Goal: Communication & Community: Participate in discussion

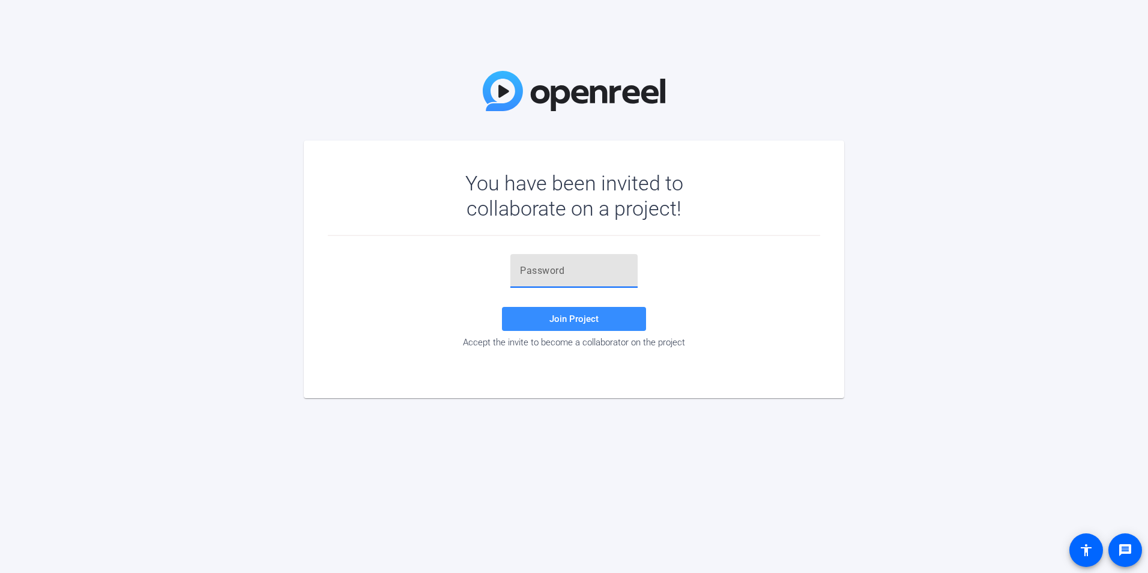
click at [573, 271] on input "text" at bounding box center [574, 271] width 108 height 14
click at [586, 276] on input "text" at bounding box center [574, 271] width 108 height 14
paste input "7gyYwJ"
type input "7gyYwJ"
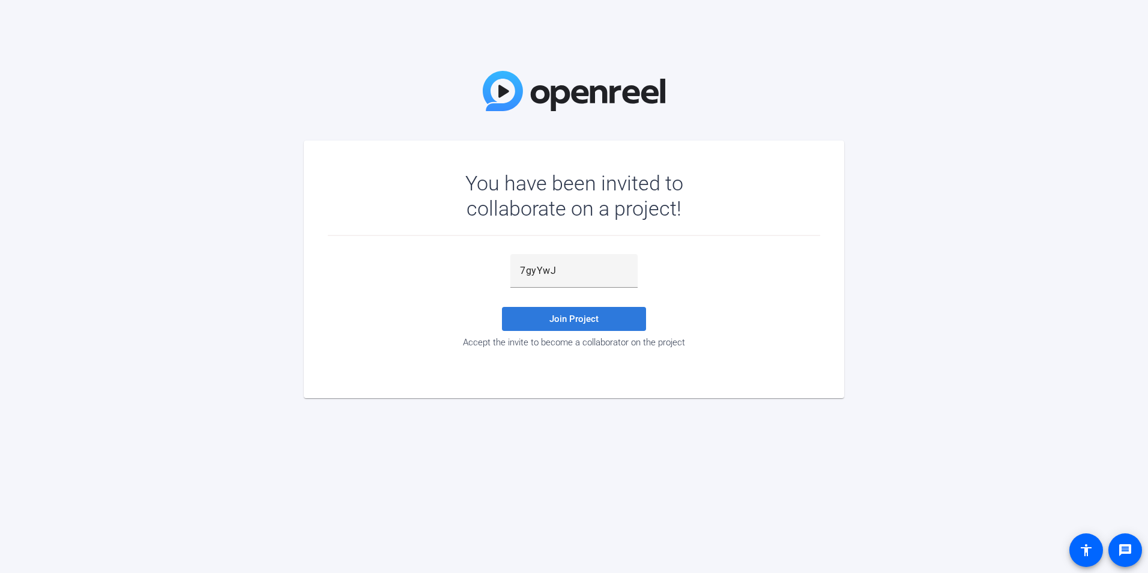
click at [547, 318] on span at bounding box center [574, 318] width 144 height 29
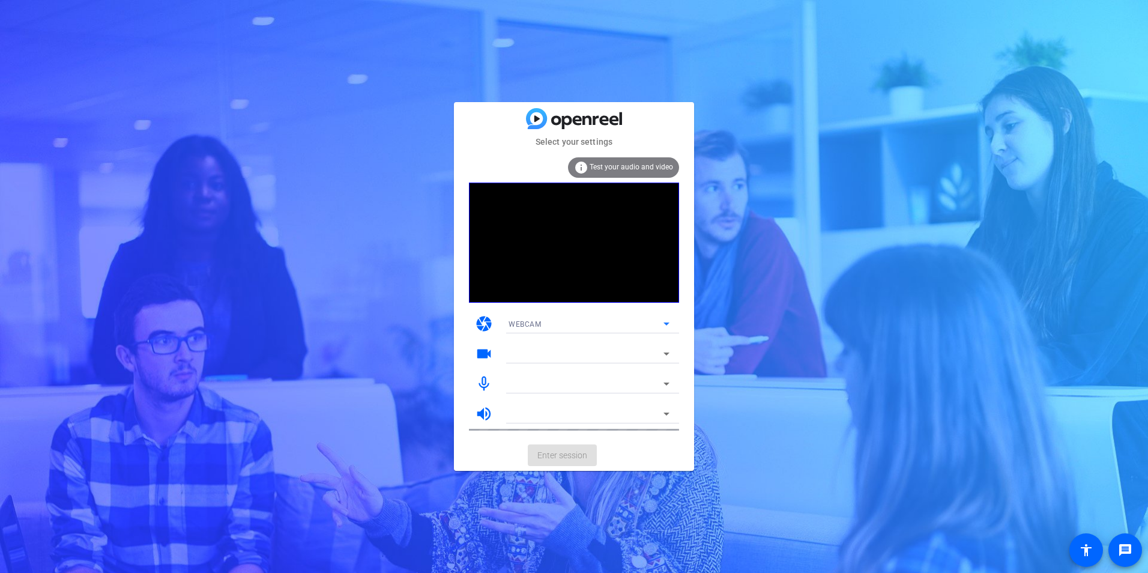
click at [532, 325] on span "WEBCAM" at bounding box center [524, 324] width 32 height 8
click at [527, 367] on span "DESKTOP" at bounding box center [525, 367] width 34 height 14
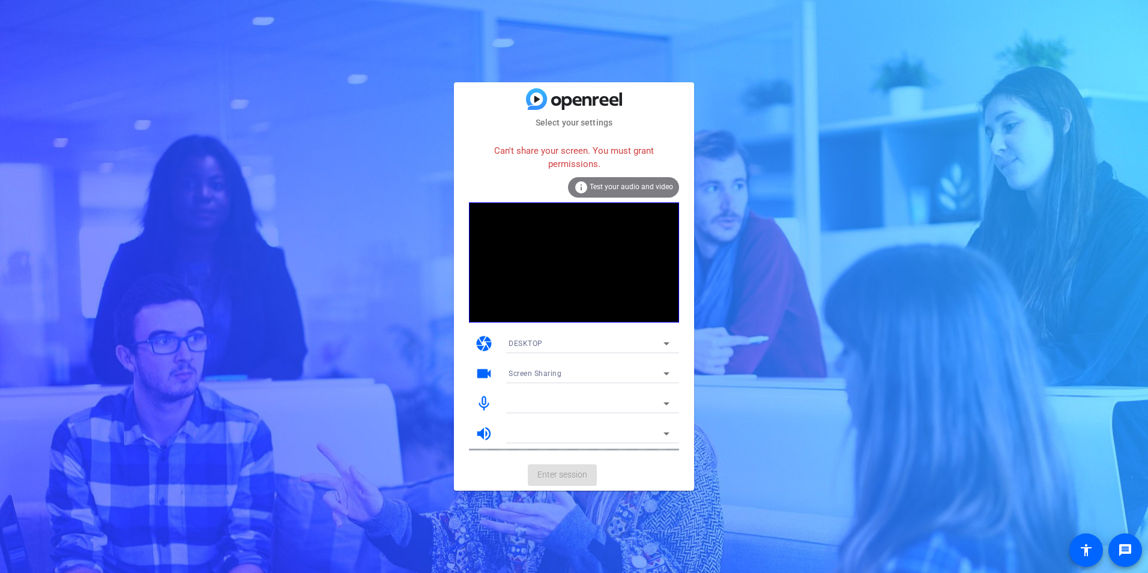
click at [526, 337] on div "DESKTOP" at bounding box center [585, 343] width 155 height 15
click at [528, 364] on span "WEBCAM" at bounding box center [524, 367] width 32 height 14
click at [538, 378] on div at bounding box center [585, 373] width 155 height 14
click at [668, 373] on icon at bounding box center [666, 373] width 6 height 3
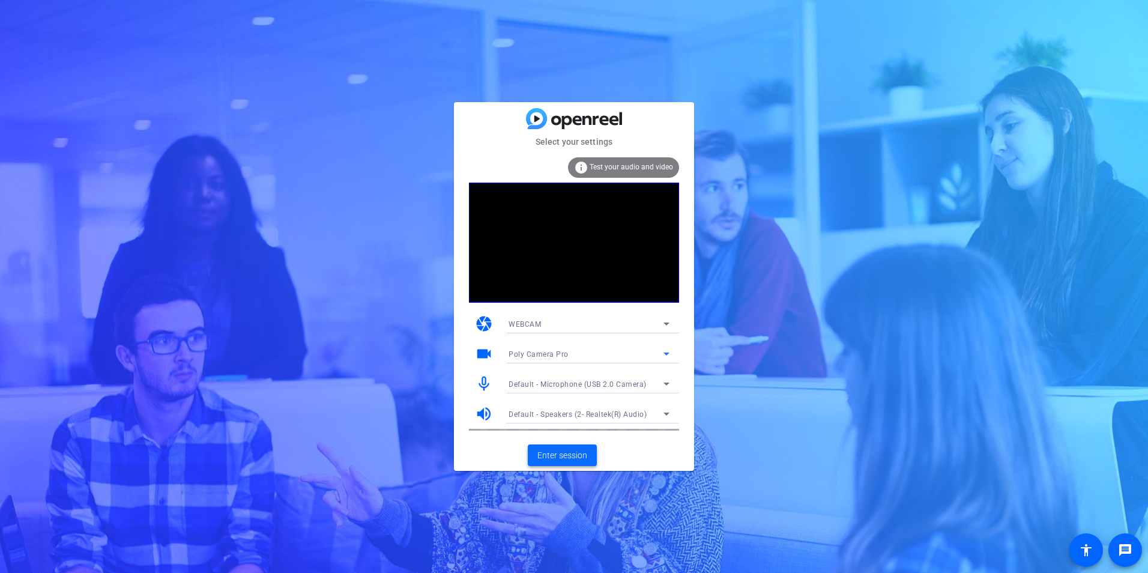
click at [563, 459] on span "Enter session" at bounding box center [562, 455] width 50 height 13
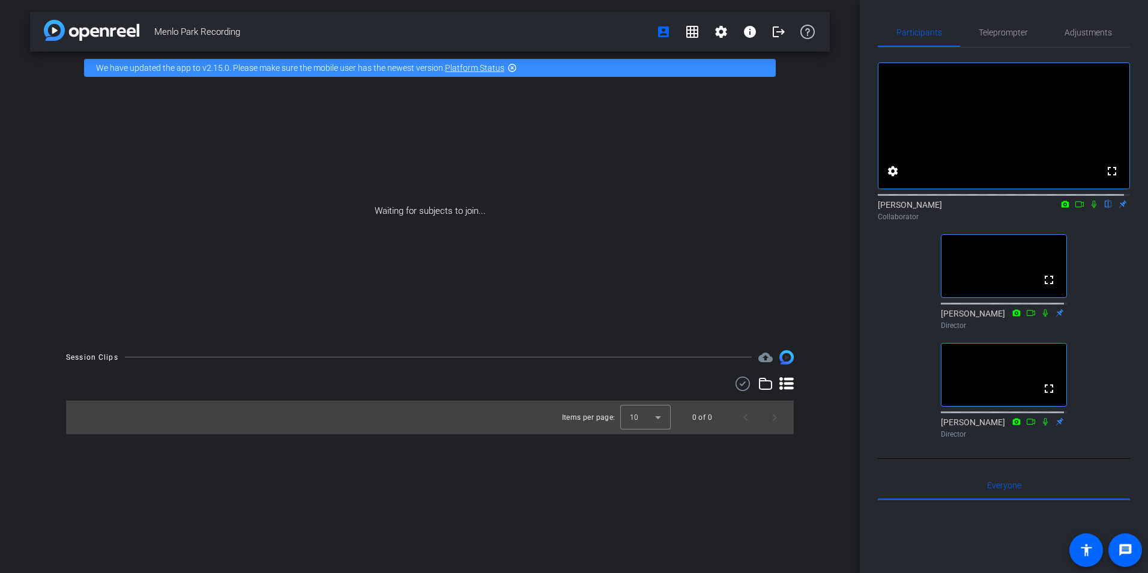
click at [1074, 208] on icon at bounding box center [1079, 204] width 10 height 8
click at [1090, 207] on icon at bounding box center [1093, 203] width 7 height 7
click at [893, 178] on mat-icon "settings" at bounding box center [892, 171] width 14 height 14
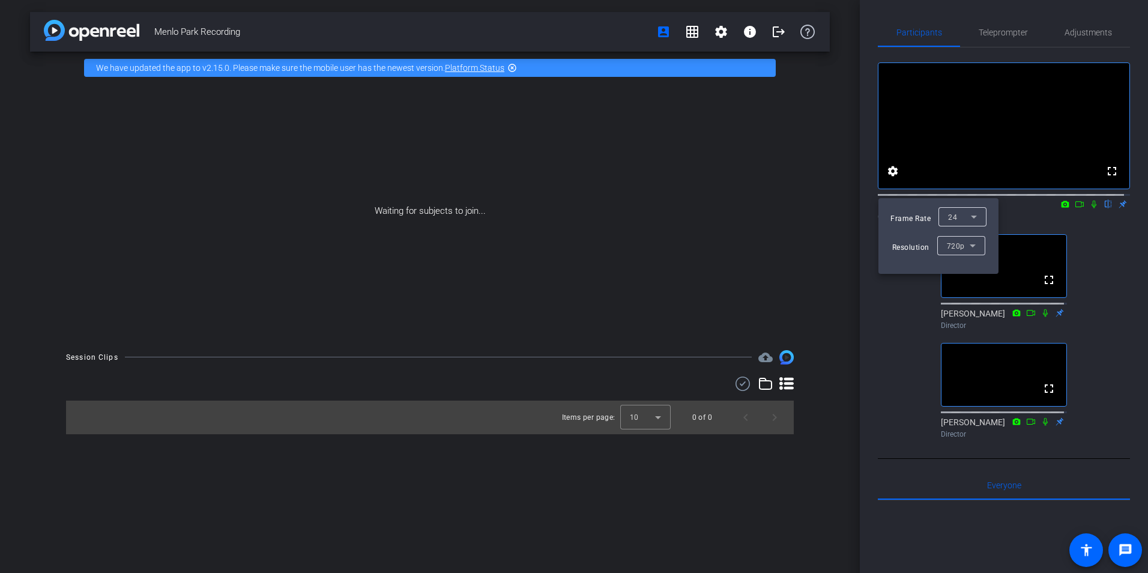
click at [1016, 232] on div at bounding box center [574, 286] width 1148 height 573
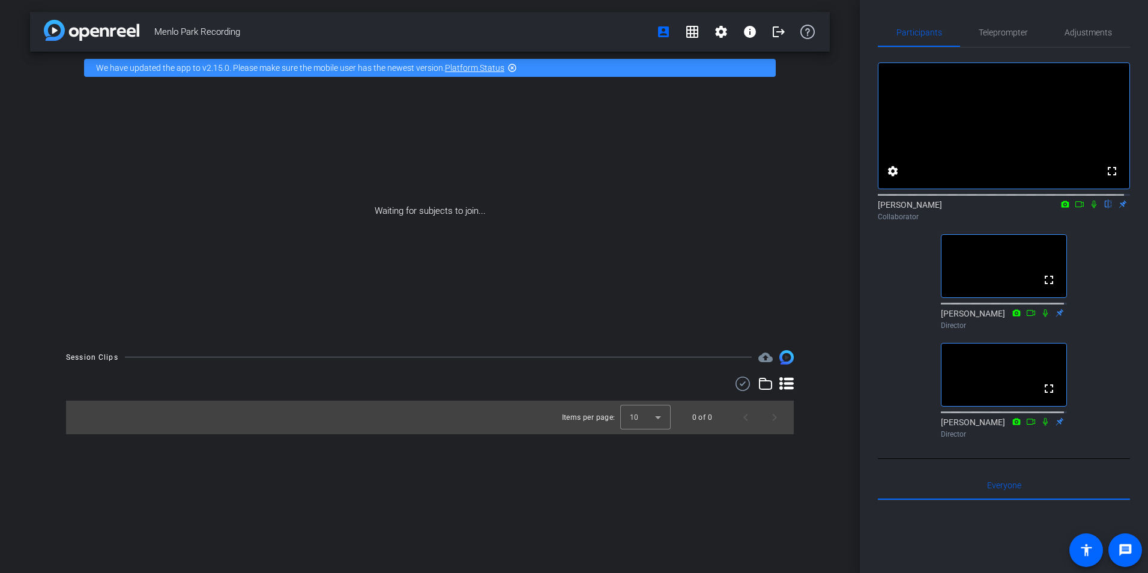
click at [1106, 284] on div "fullscreen settings Wendy Ho flip Collaborator fullscreen Molly Roland Director…" at bounding box center [1004, 245] width 252 height 396
click at [1000, 34] on span "Teleprompter" at bounding box center [1002, 32] width 49 height 8
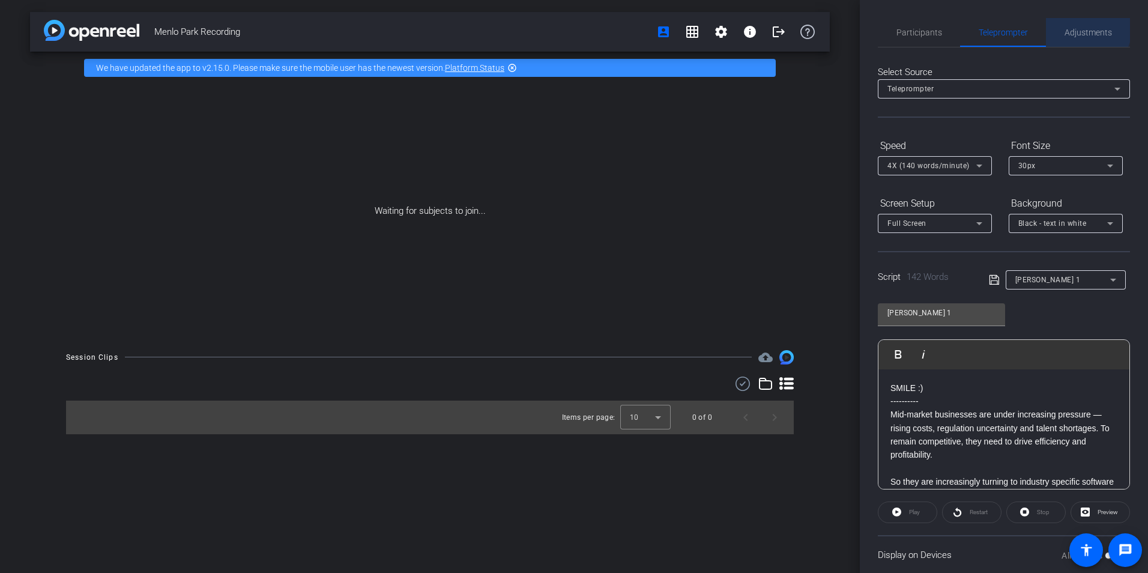
click at [1082, 28] on span "Adjustments" at bounding box center [1087, 32] width 47 height 8
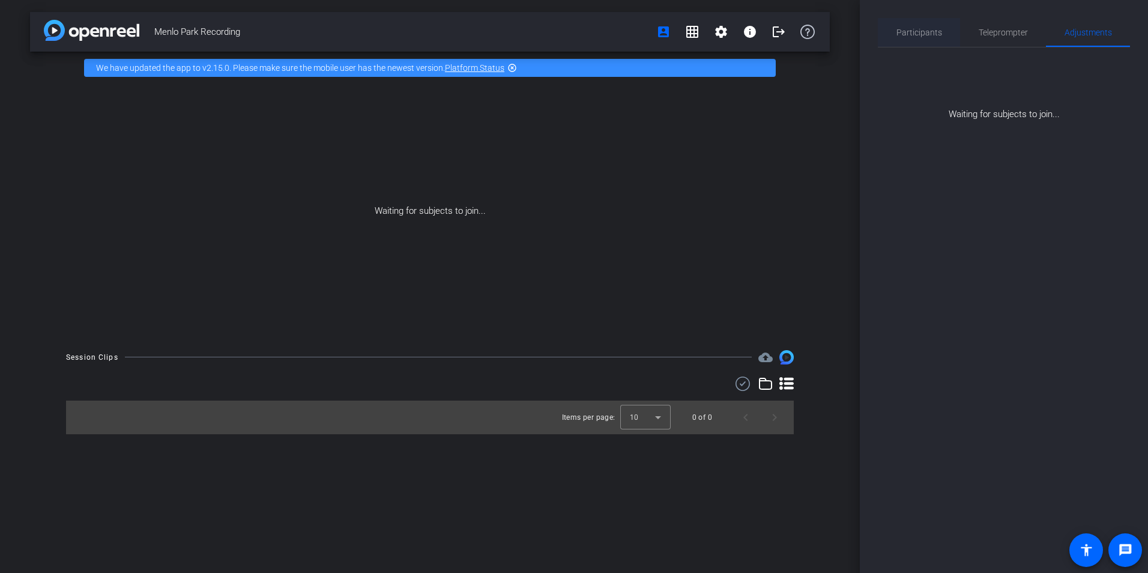
click at [913, 24] on span "Participants" at bounding box center [919, 32] width 46 height 29
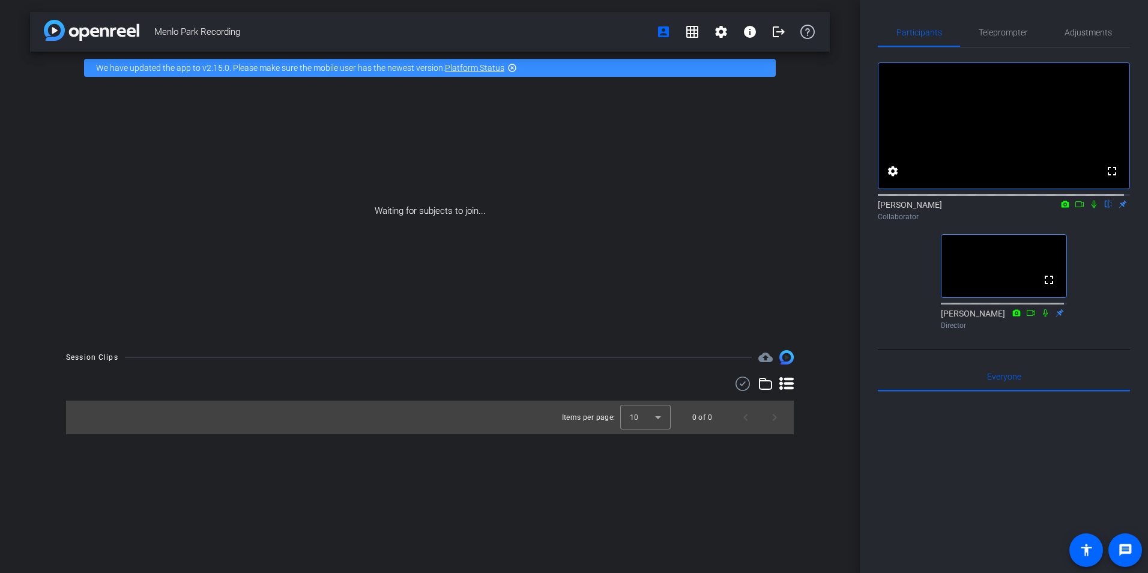
click at [1089, 208] on icon at bounding box center [1094, 204] width 10 height 8
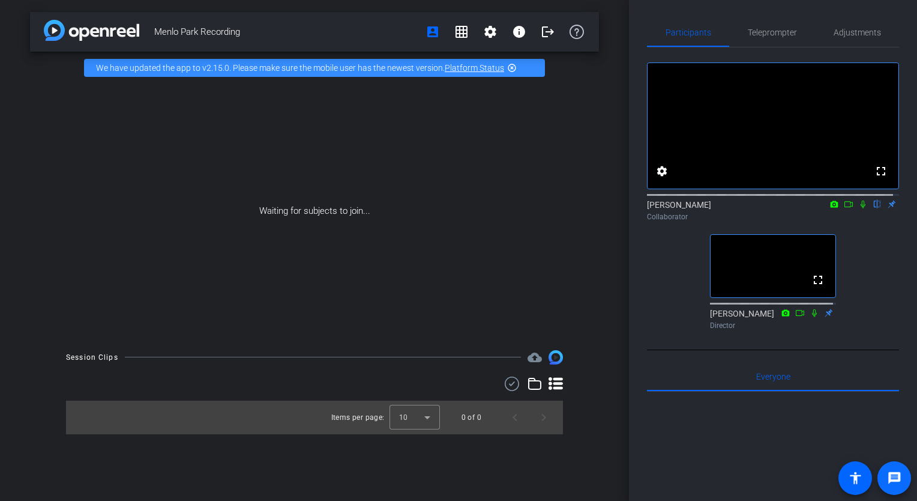
click at [887, 472] on mat-icon "message" at bounding box center [894, 478] width 14 height 14
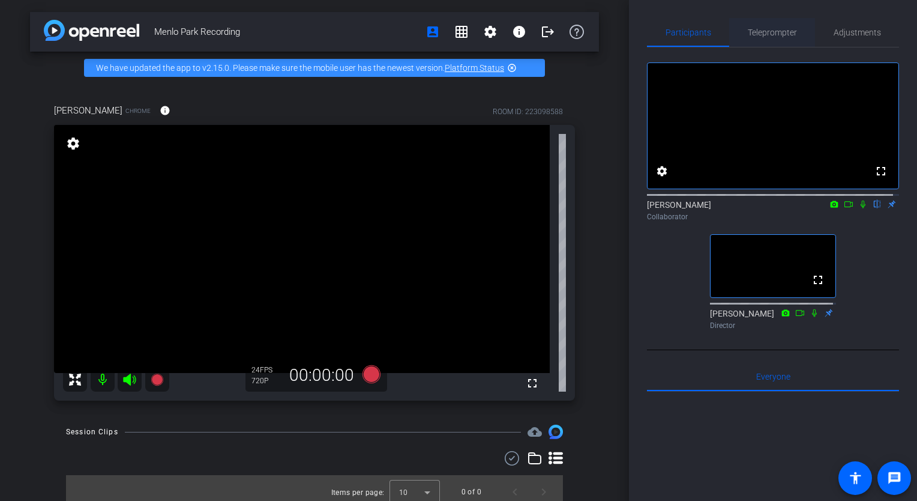
click at [771, 35] on span "Teleprompter" at bounding box center [772, 32] width 49 height 8
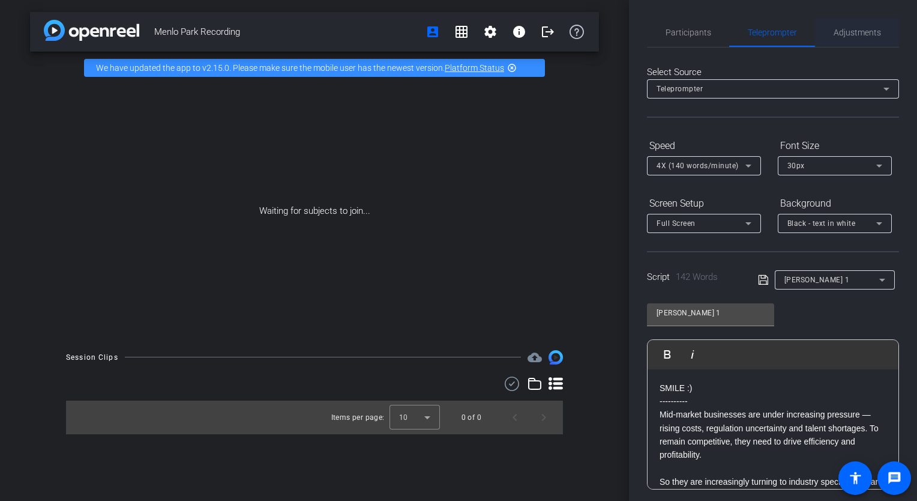
click at [834, 22] on span "Adjustments" at bounding box center [857, 32] width 47 height 29
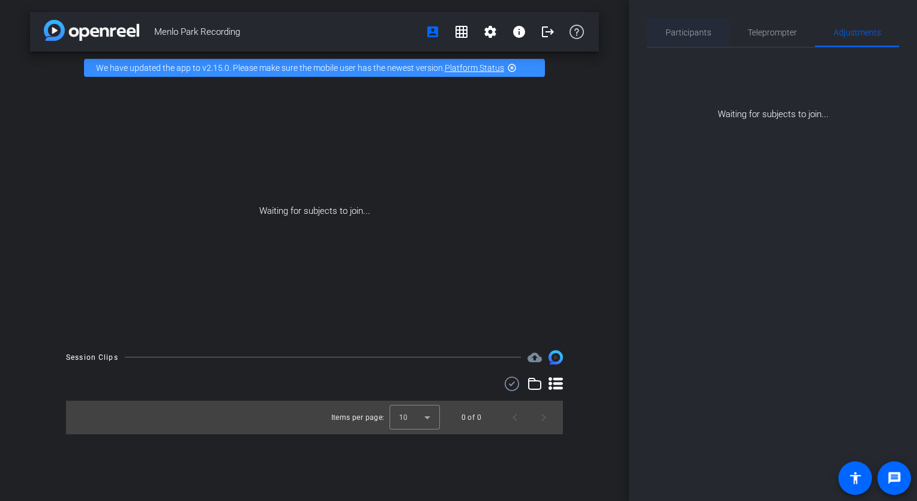
click at [686, 29] on span "Participants" at bounding box center [689, 32] width 46 height 8
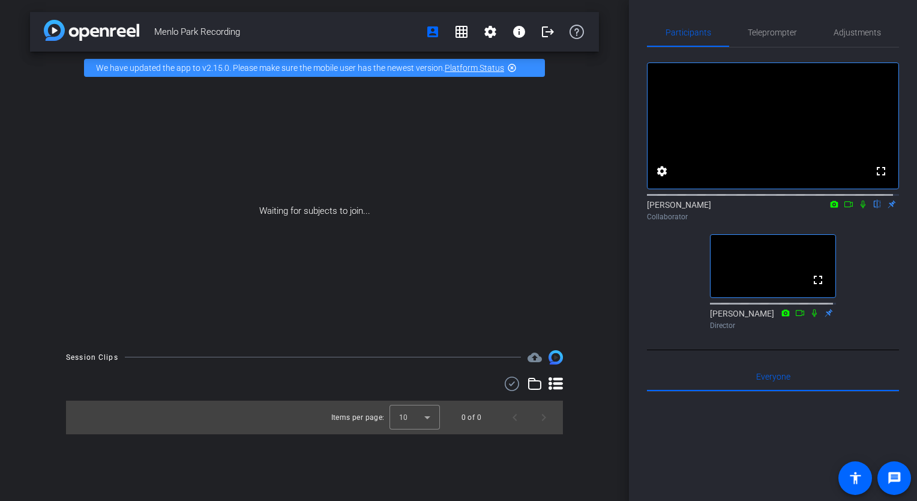
click at [858, 208] on icon at bounding box center [863, 204] width 10 height 8
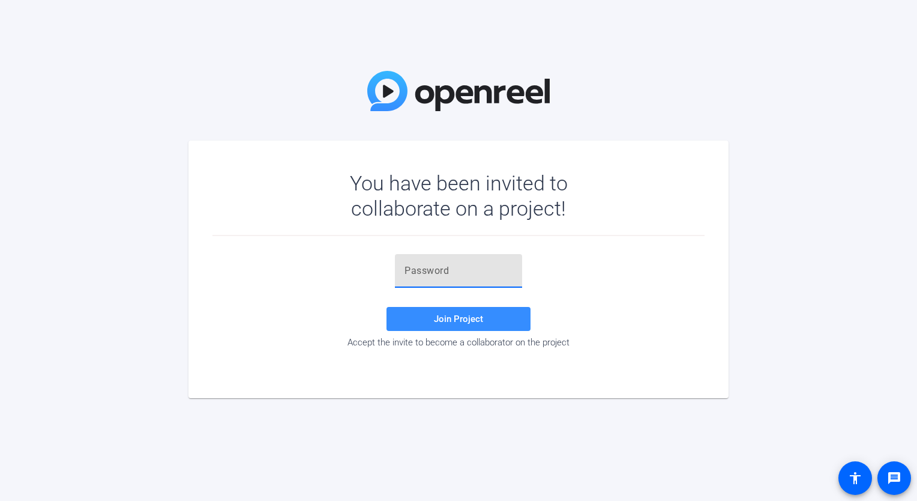
click at [441, 277] on input "text" at bounding box center [459, 271] width 108 height 14
paste input "7gyYwJ"
type input "7gyYwJ"
click at [425, 320] on span at bounding box center [459, 318] width 144 height 29
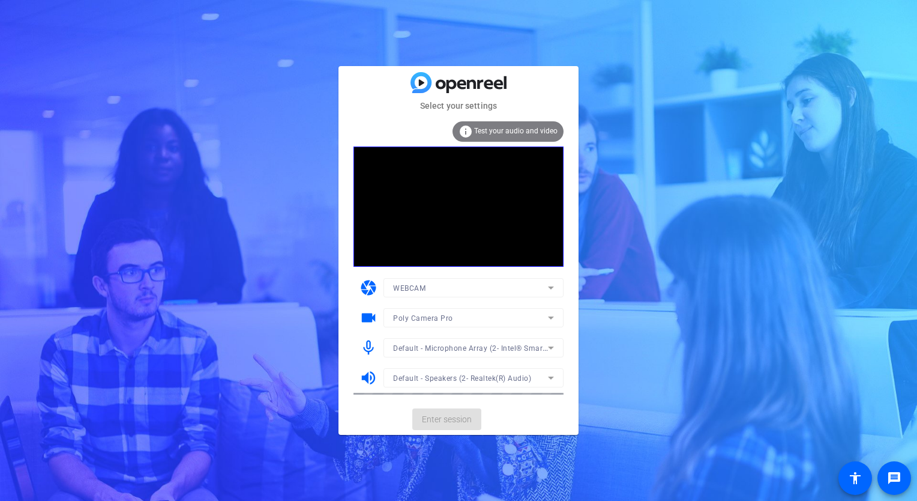
click at [506, 131] on span "Test your audio and video" at bounding box center [515, 131] width 83 height 8
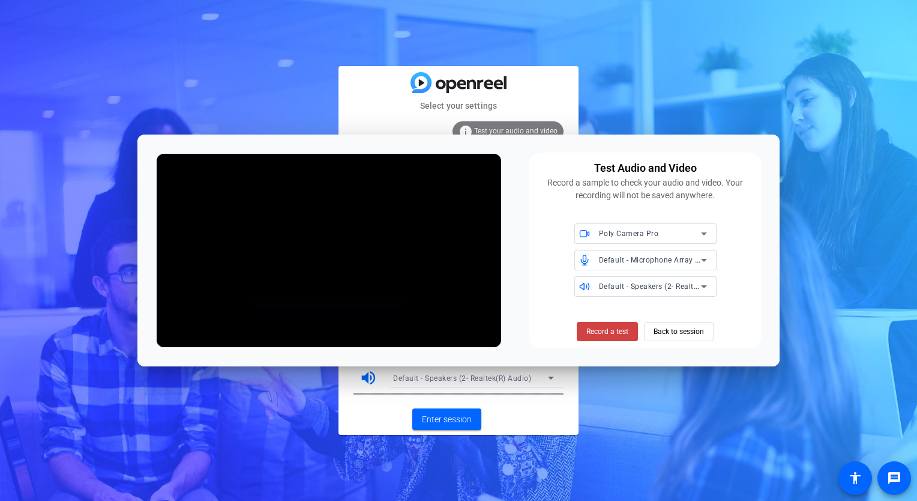
click at [599, 88] on div "Select your settings info Test your audio and video camera WEBCAM videocam Poly…" at bounding box center [458, 250] width 917 height 501
click at [665, 336] on span "Back to session" at bounding box center [679, 331] width 50 height 23
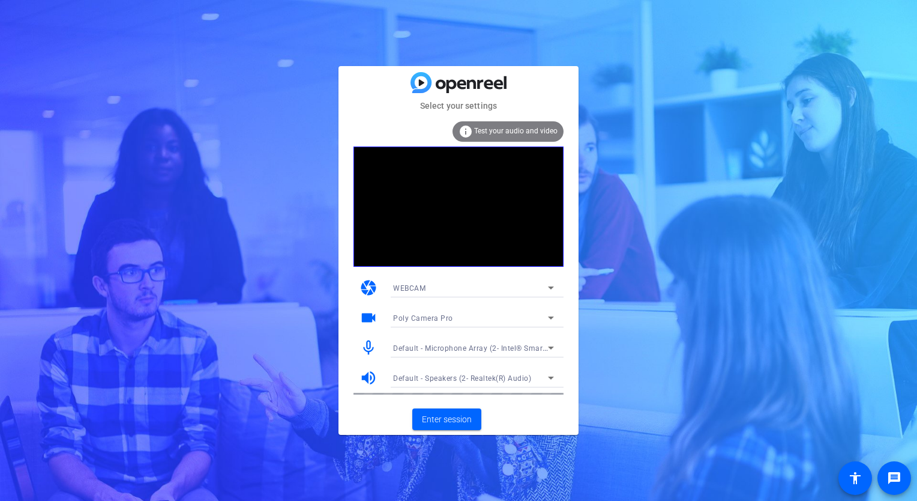
click at [475, 282] on div "WEBCAM" at bounding box center [470, 287] width 155 height 15
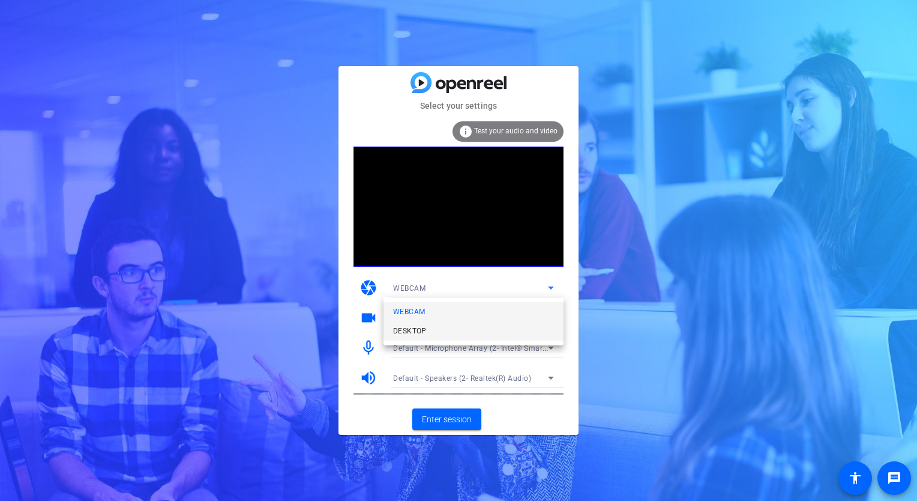
click at [447, 325] on mat-option "DESKTOP" at bounding box center [474, 330] width 180 height 19
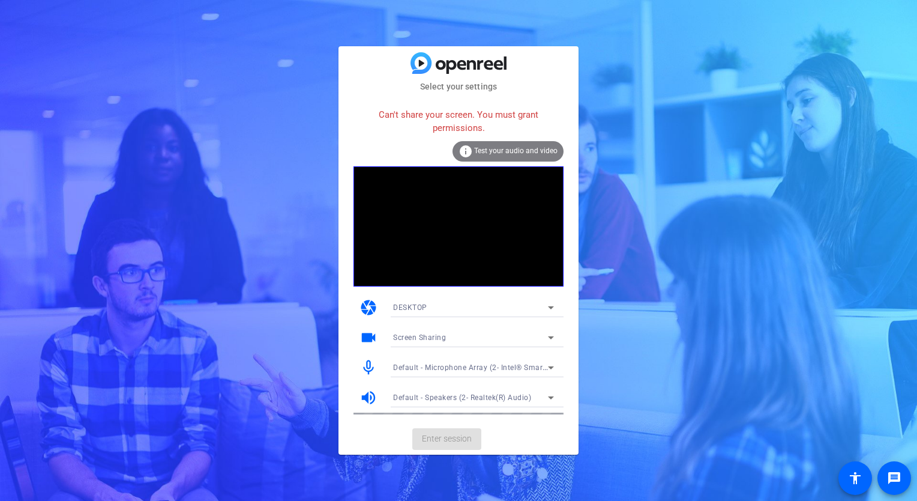
click at [455, 287] on div "Can't share your screen. You must grant permissions. info Test your audio and v…" at bounding box center [459, 258] width 210 height 312
click at [454, 298] on div "DESKTOP" at bounding box center [473, 307] width 161 height 19
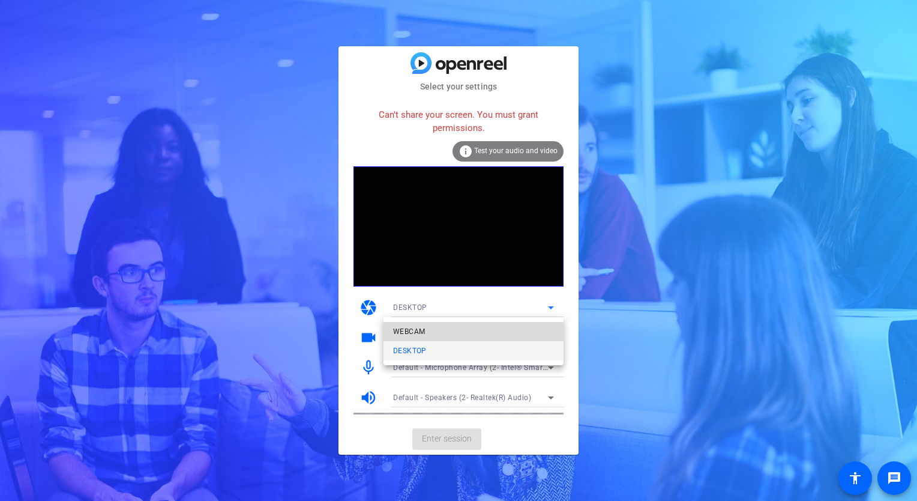
click at [418, 330] on span "WEBCAM" at bounding box center [409, 331] width 32 height 14
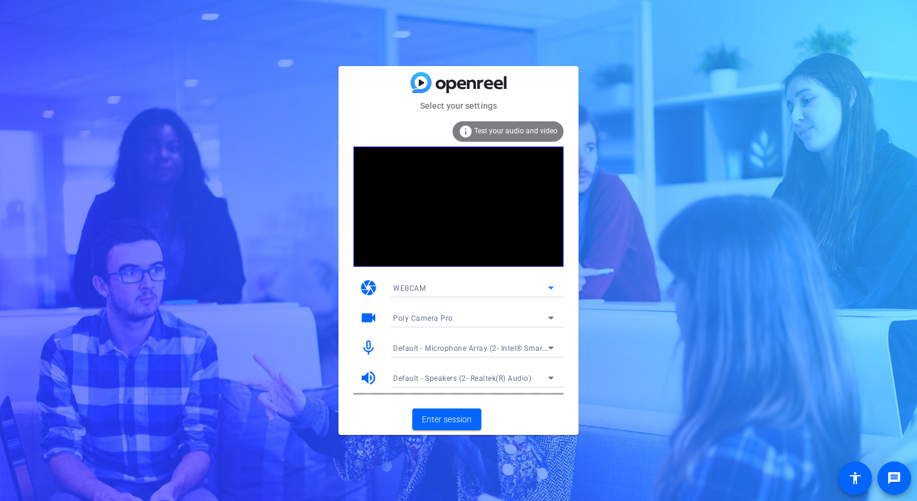
click at [454, 316] on div "Poly Camera Pro" at bounding box center [470, 317] width 155 height 15
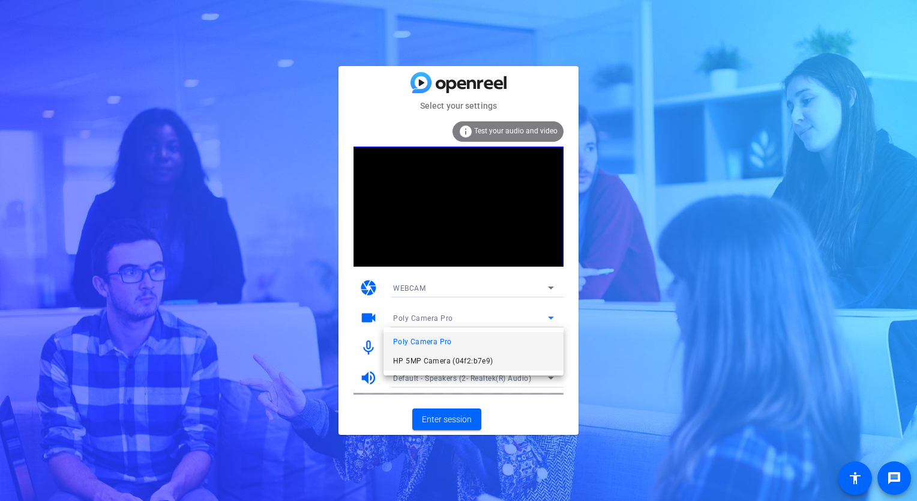
click at [454, 358] on span "HP 5MP Camera (04f2:b7e9)" at bounding box center [443, 361] width 100 height 14
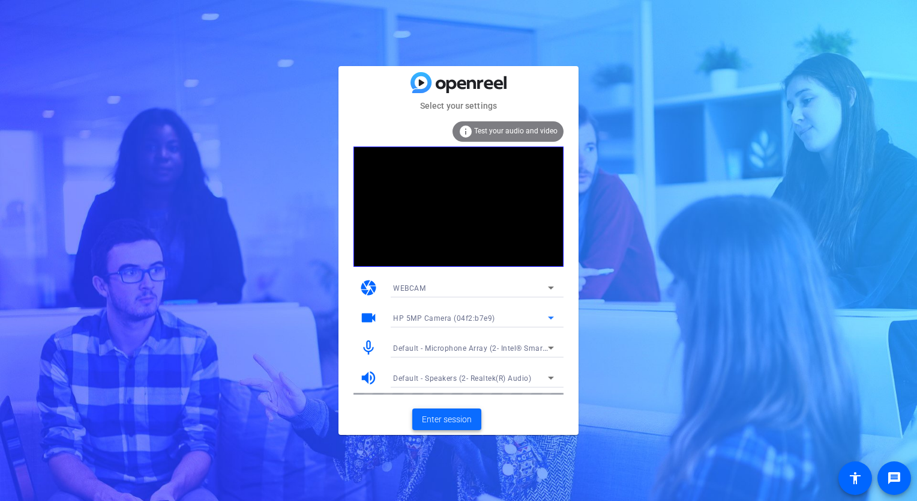
click at [460, 419] on span "Enter session" at bounding box center [447, 419] width 50 height 13
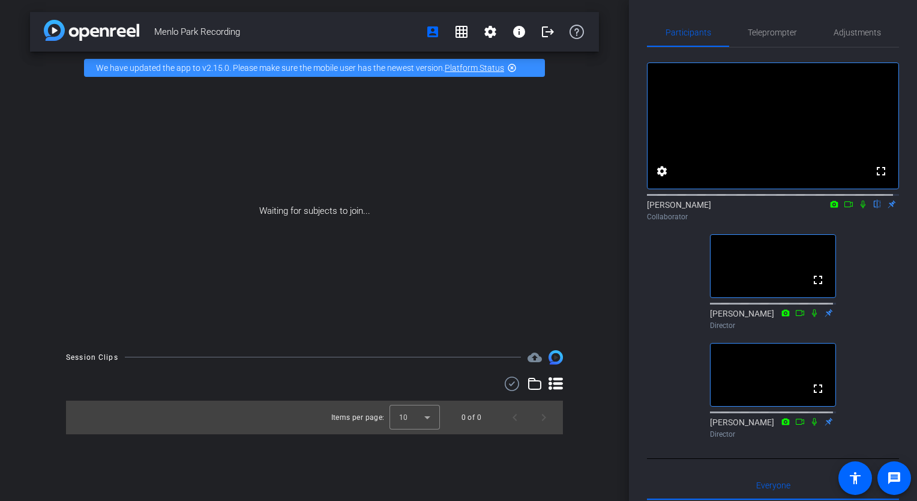
click at [858, 208] on icon at bounding box center [863, 204] width 10 height 8
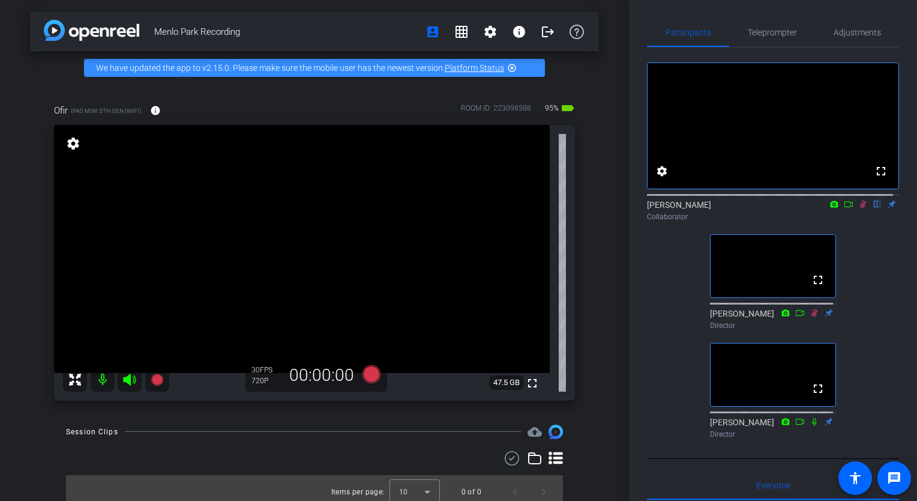
click at [860, 208] on icon at bounding box center [863, 204] width 7 height 8
click at [762, 29] on span "Teleprompter" at bounding box center [772, 32] width 49 height 8
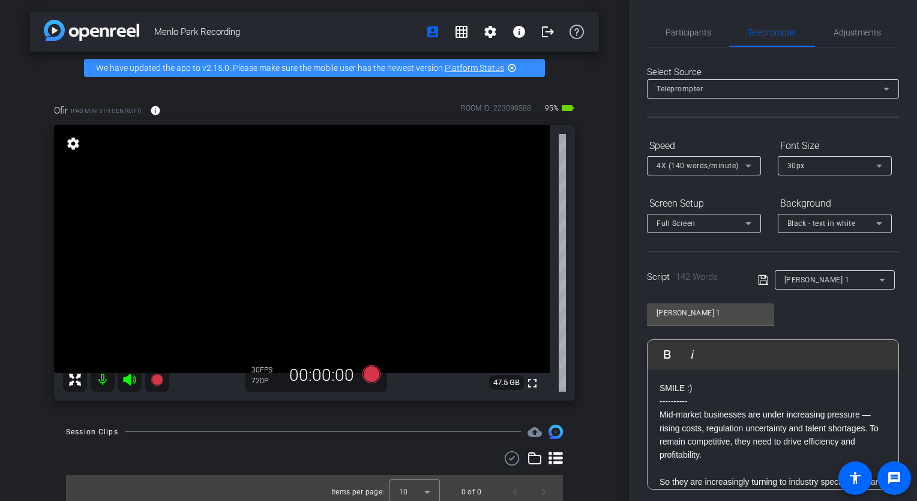
scroll to position [240, 0]
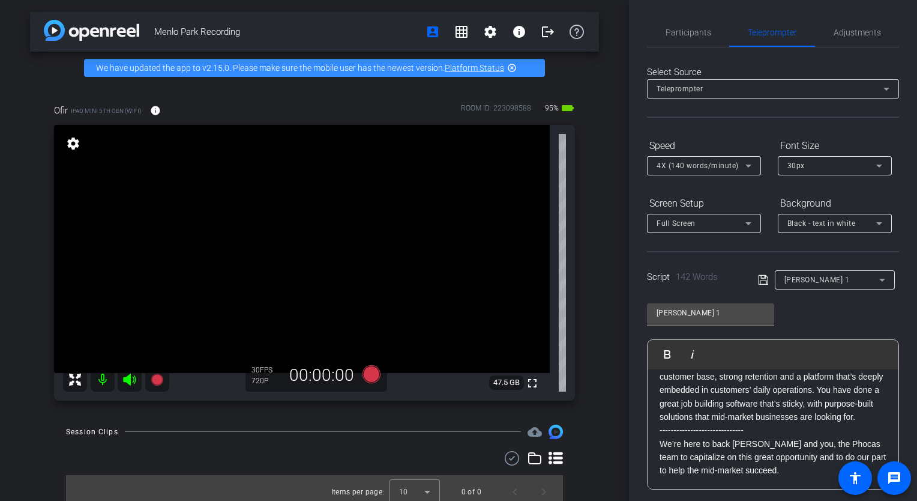
type input "[PERSON_NAME] 2"
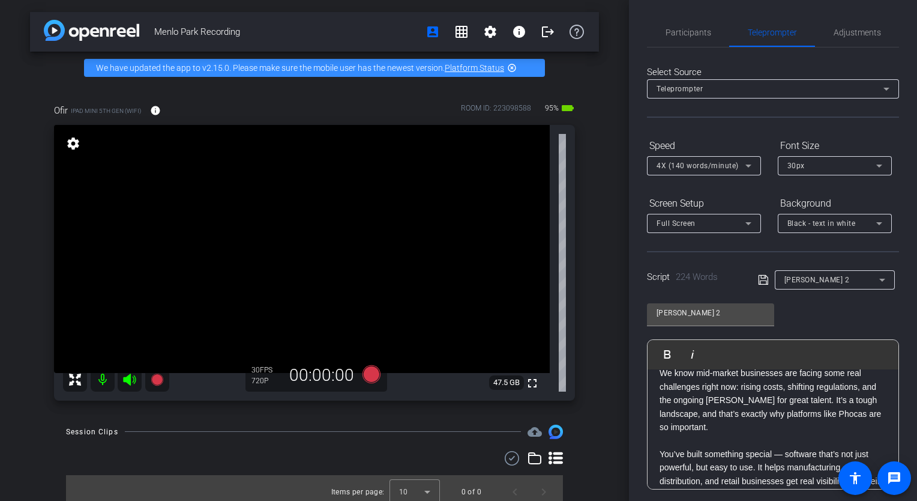
scroll to position [0, 0]
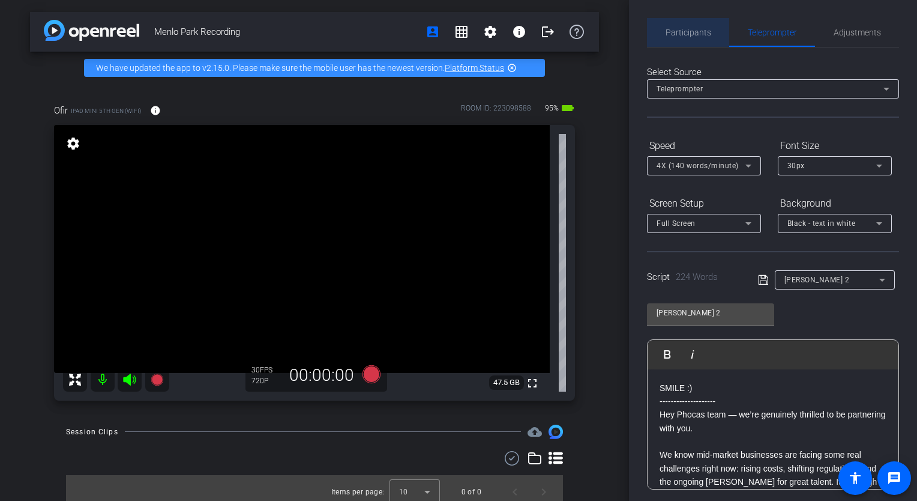
click at [693, 35] on span "Participants" at bounding box center [689, 32] width 46 height 8
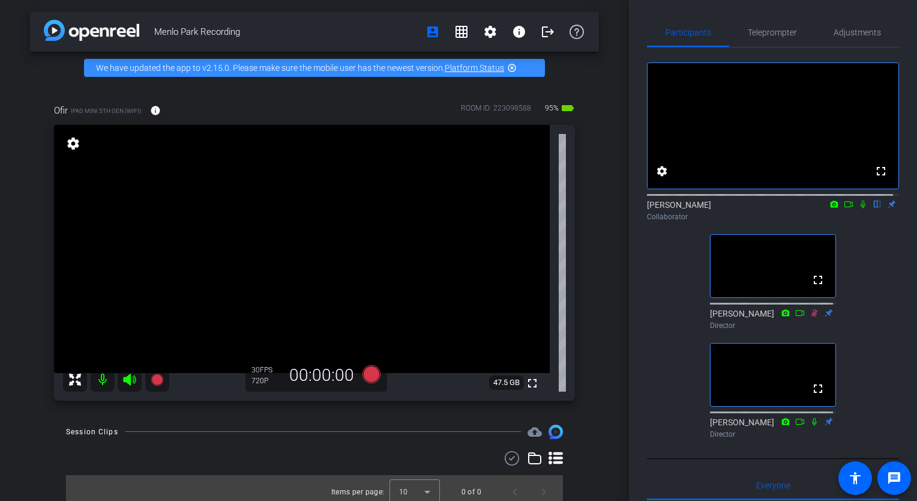
click at [858, 208] on icon at bounding box center [863, 204] width 10 height 8
click at [860, 208] on icon at bounding box center [863, 204] width 7 height 8
click at [860, 208] on icon at bounding box center [863, 204] width 10 height 8
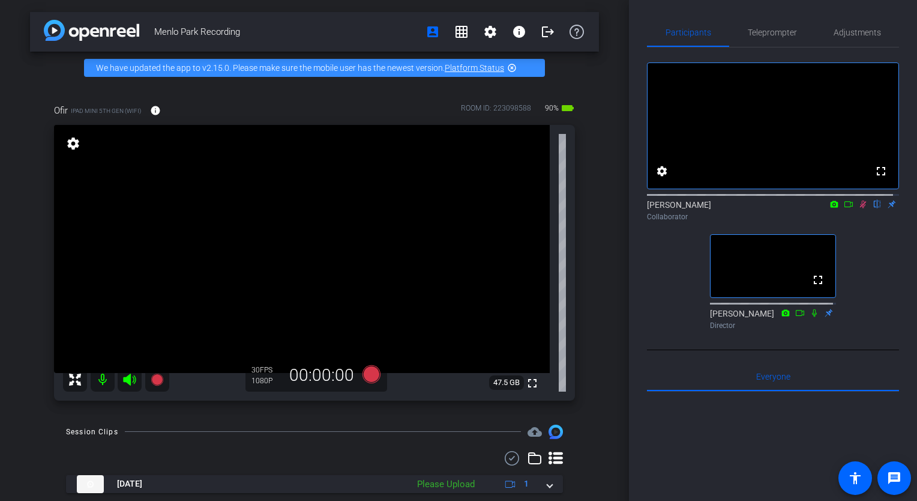
click at [858, 208] on icon at bounding box center [863, 204] width 10 height 8
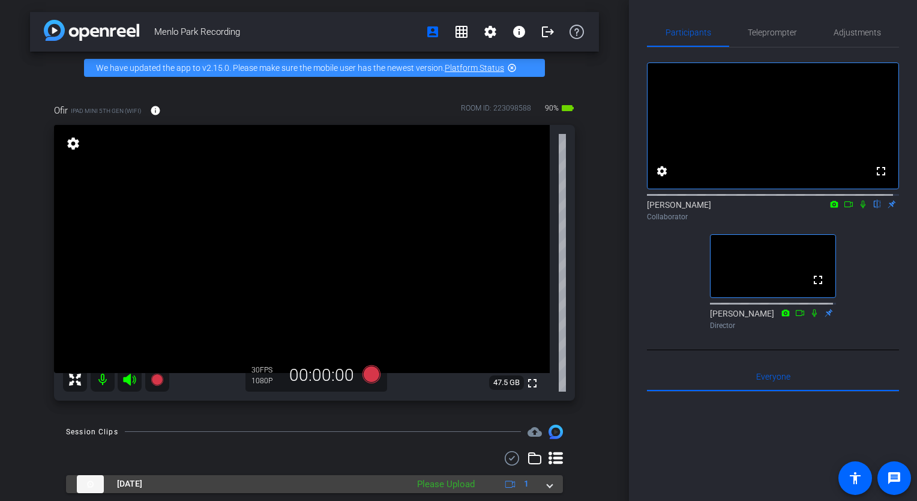
click at [463, 488] on div "Please Upload" at bounding box center [446, 484] width 70 height 14
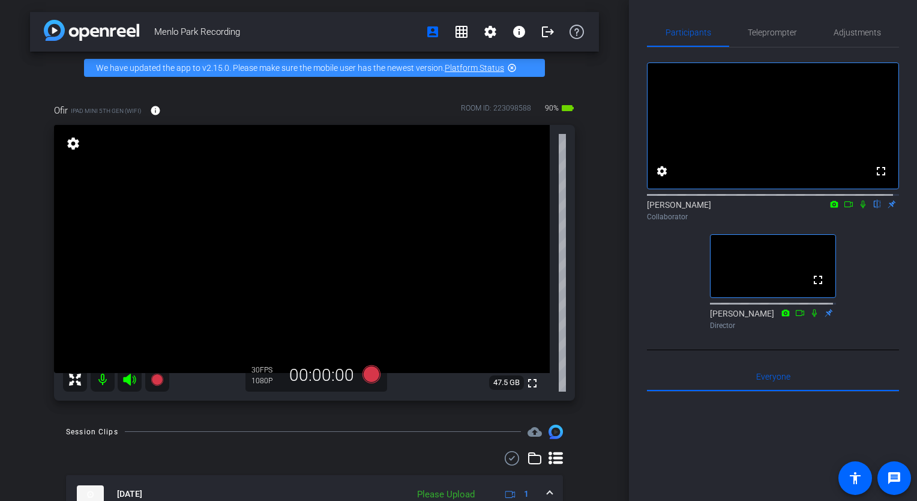
click at [547, 489] on span at bounding box center [549, 493] width 5 height 13
click at [858, 208] on icon at bounding box center [863, 204] width 10 height 8
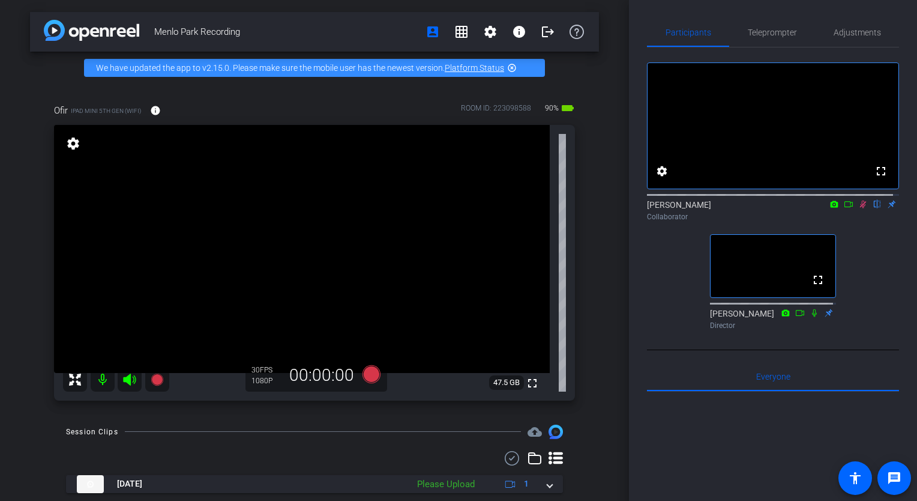
click at [858, 208] on icon at bounding box center [863, 204] width 10 height 8
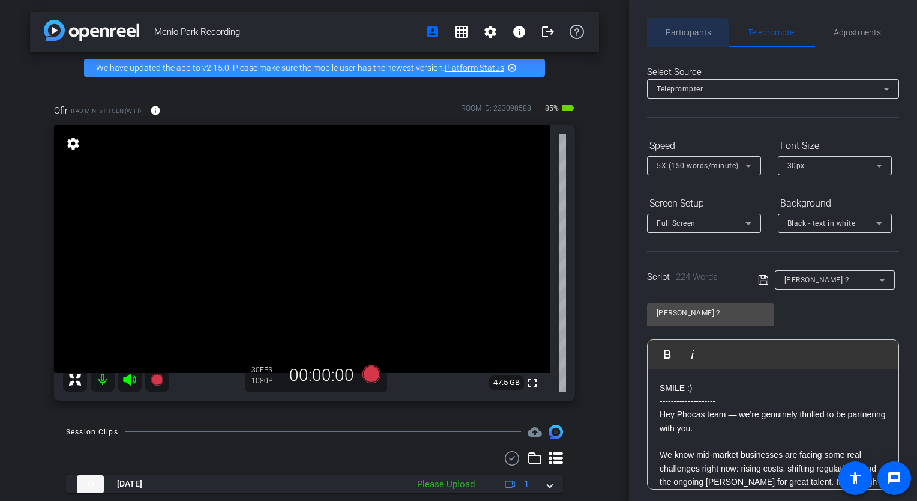
click at [684, 35] on span "Participants" at bounding box center [689, 32] width 46 height 8
click at [696, 34] on span "Participants" at bounding box center [689, 32] width 46 height 8
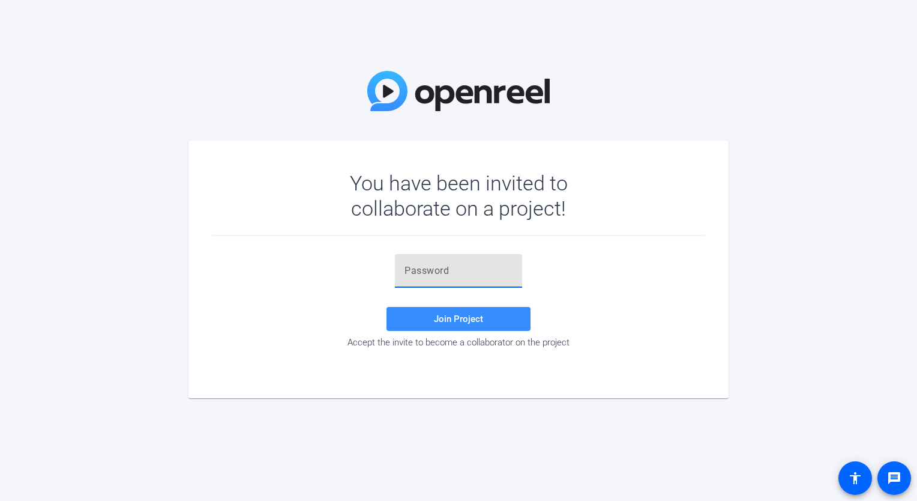
click at [439, 264] on input "text" at bounding box center [459, 271] width 108 height 14
paste input "Limelight [GEOGRAPHIC_DATA][PERSON_NAME] [GEOGRAPHIC_DATA] The Maven"
type input "Limelight [GEOGRAPHIC_DATA][PERSON_NAME] [GEOGRAPHIC_DATA] The Maven"
click at [439, 264] on input "Limelight [GEOGRAPHIC_DATA][PERSON_NAME] [GEOGRAPHIC_DATA] The Maven" at bounding box center [459, 271] width 108 height 14
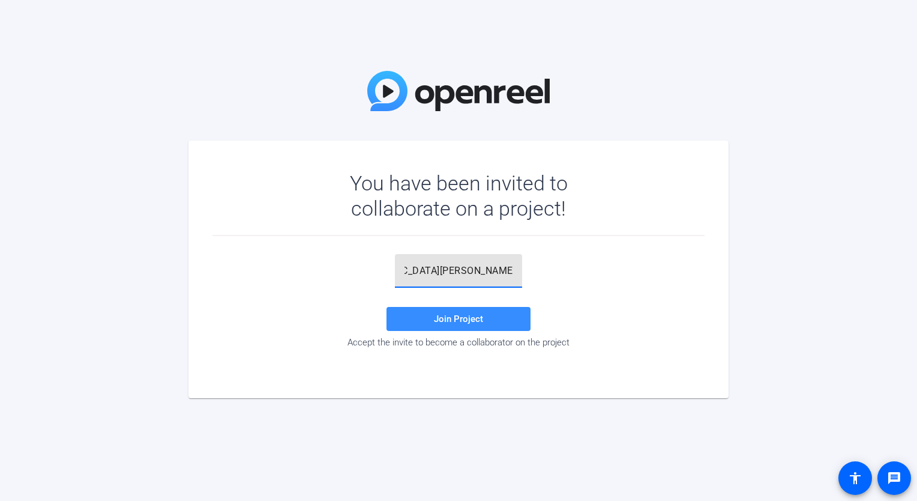
click at [439, 264] on input "Limelight [GEOGRAPHIC_DATA][PERSON_NAME] [GEOGRAPHIC_DATA] The Maven" at bounding box center [459, 271] width 108 height 14
paste input "7gyYwJ"
type input "7gyYwJ"
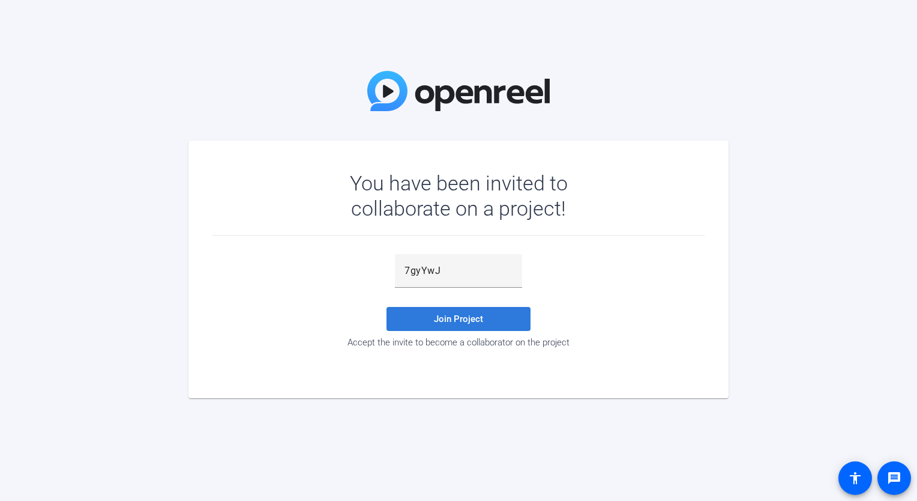
click at [448, 313] on span "Join Project" at bounding box center [458, 318] width 49 height 11
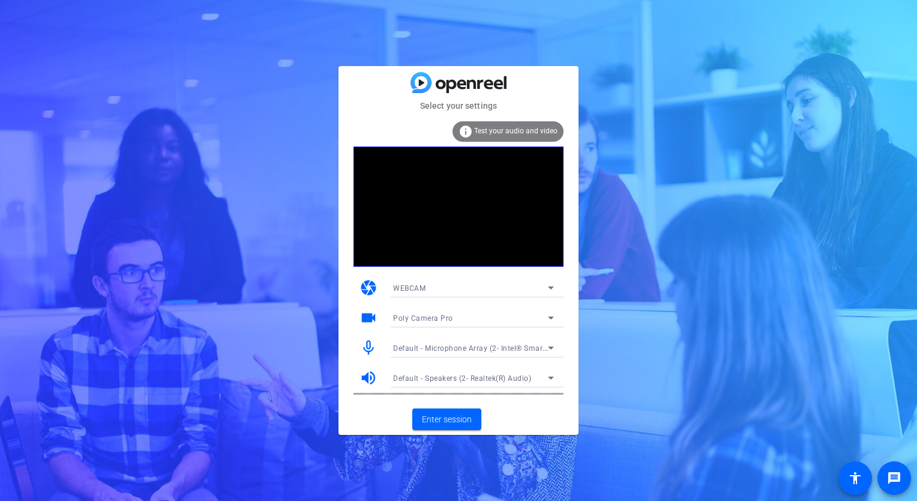
click at [467, 287] on div "WEBCAM" at bounding box center [470, 287] width 155 height 15
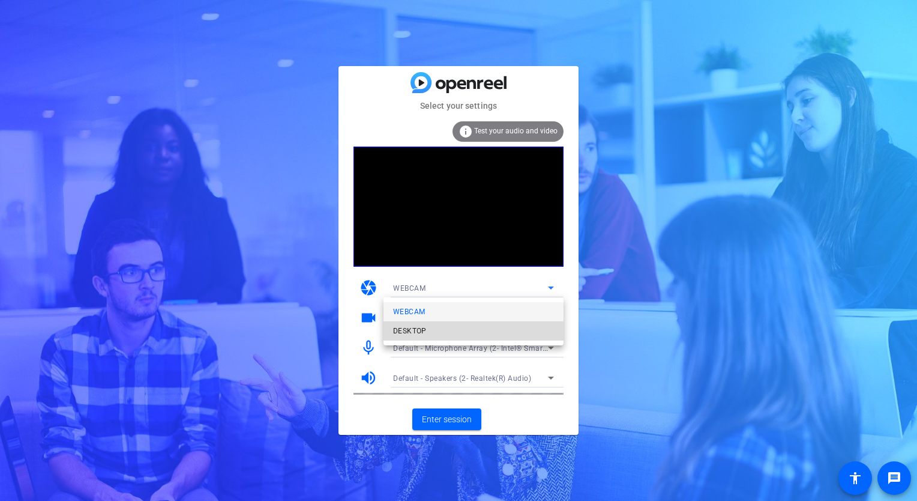
click at [444, 331] on mat-option "DESKTOP" at bounding box center [474, 330] width 180 height 19
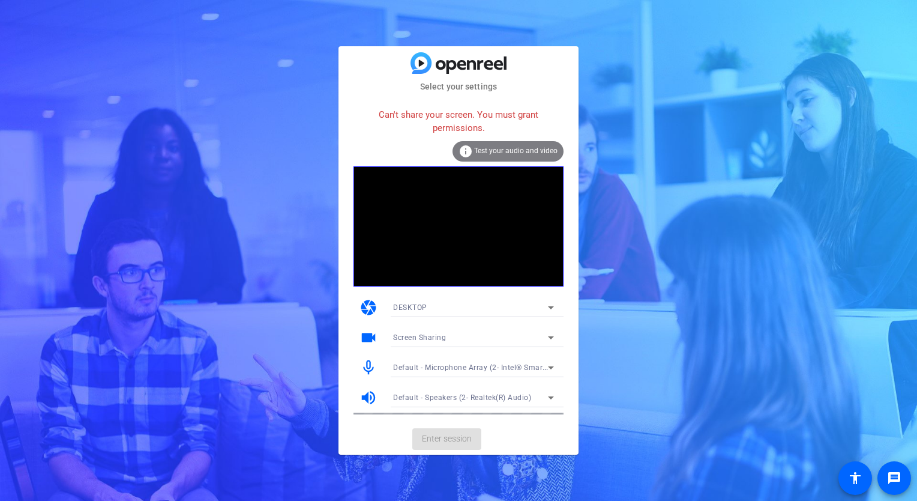
click at [405, 313] on div "DESKTOP" at bounding box center [470, 307] width 155 height 15
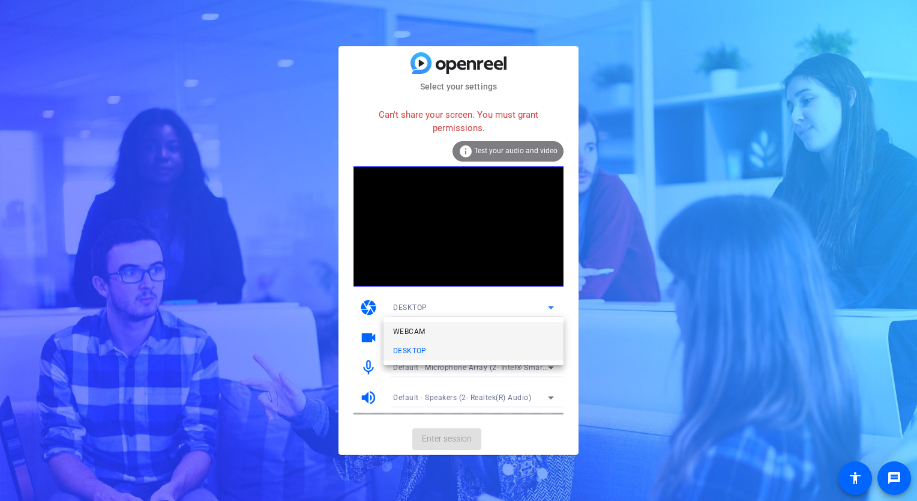
click at [423, 334] on span "WEBCAM" at bounding box center [409, 331] width 32 height 14
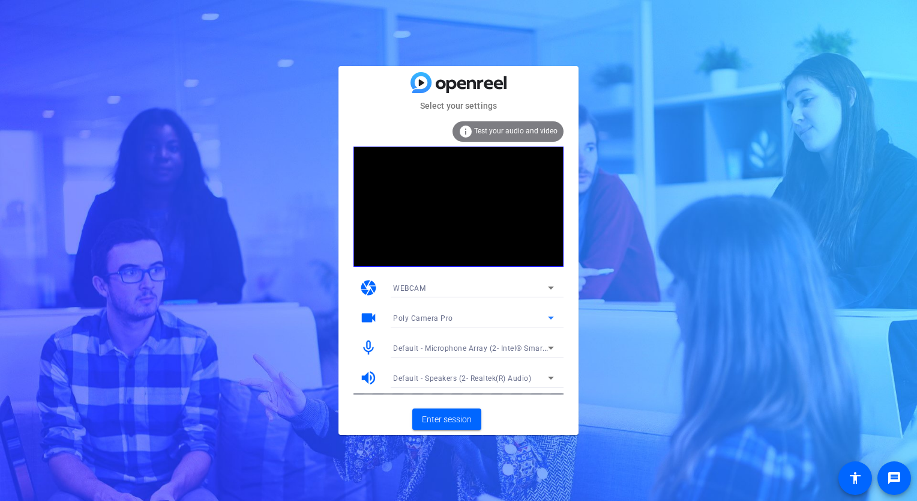
click at [436, 319] on span "Poly Camera Pro" at bounding box center [423, 318] width 60 height 8
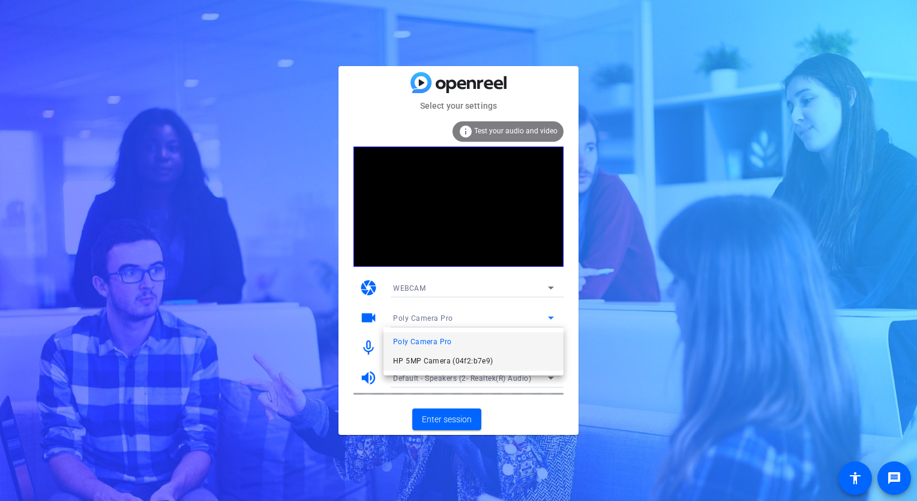
click at [436, 361] on span "HP 5MP Camera (04f2:b7e9)" at bounding box center [443, 361] width 100 height 14
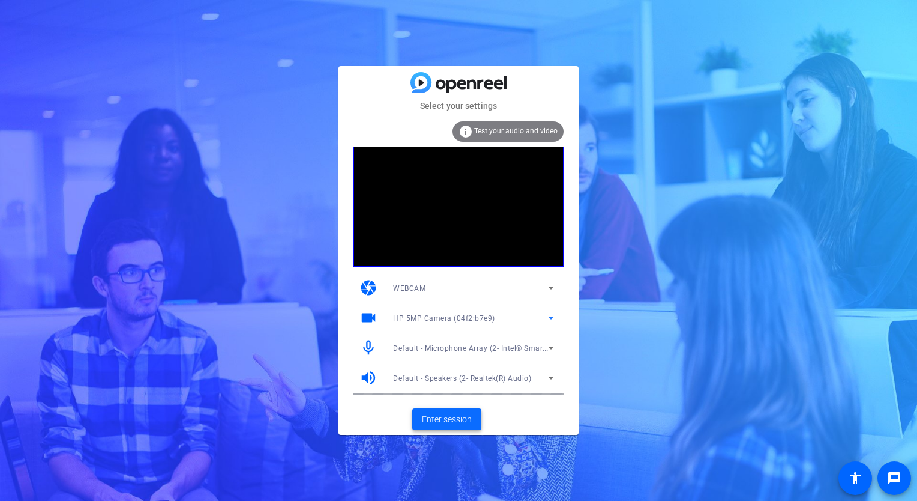
click at [450, 417] on span "Enter session" at bounding box center [447, 419] width 50 height 13
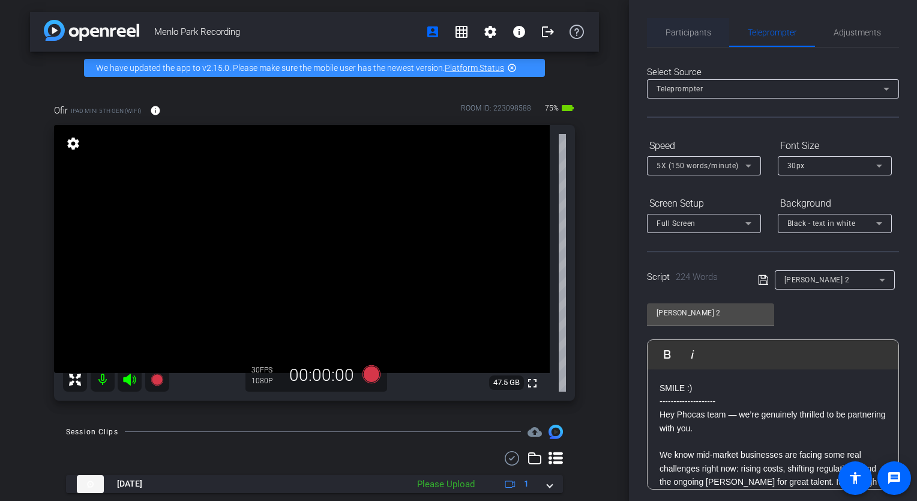
click at [673, 32] on span "Participants" at bounding box center [689, 32] width 46 height 8
click at [704, 30] on span "Participants" at bounding box center [689, 32] width 46 height 8
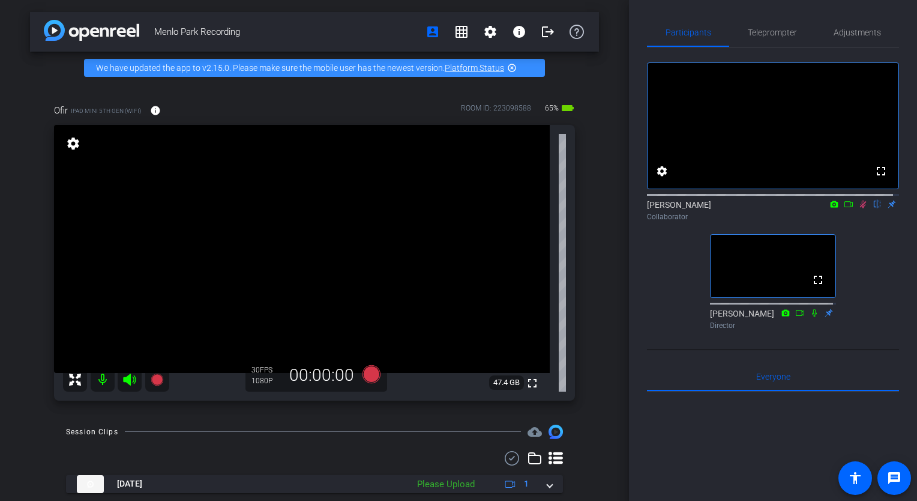
click at [861, 208] on icon at bounding box center [863, 204] width 10 height 8
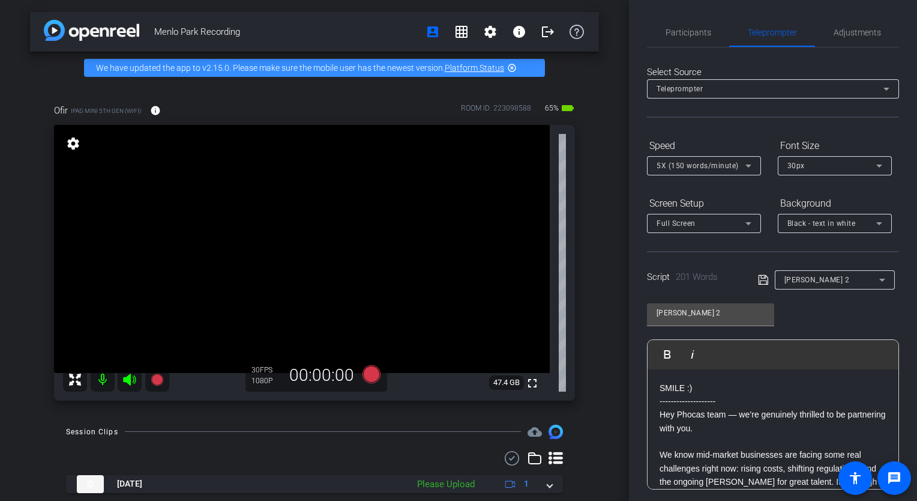
click at [292, 413] on div "Menlo Park Recording account_box grid_on settings info logout We have updated t…" at bounding box center [314, 250] width 629 height 501
click at [695, 30] on span "Participants" at bounding box center [689, 32] width 46 height 8
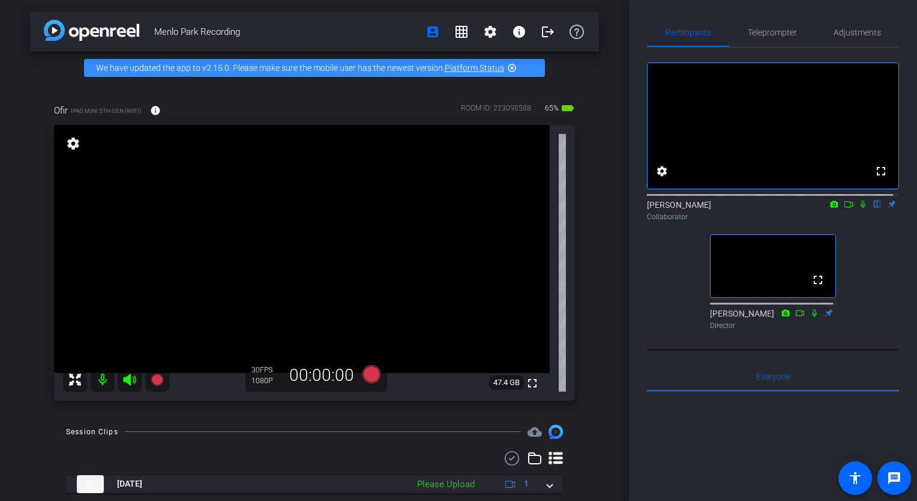
click at [861, 208] on icon at bounding box center [863, 204] width 5 height 8
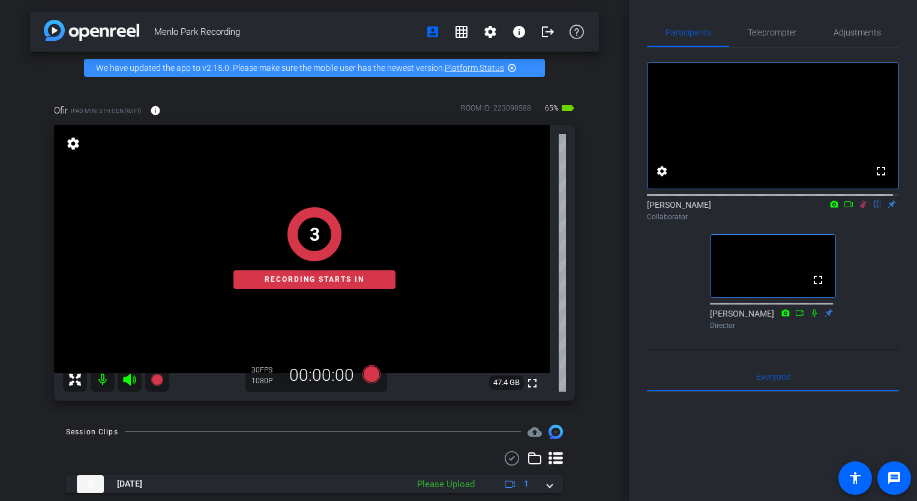
click at [376, 289] on div "3 Recording starts in" at bounding box center [314, 248] width 521 height 304
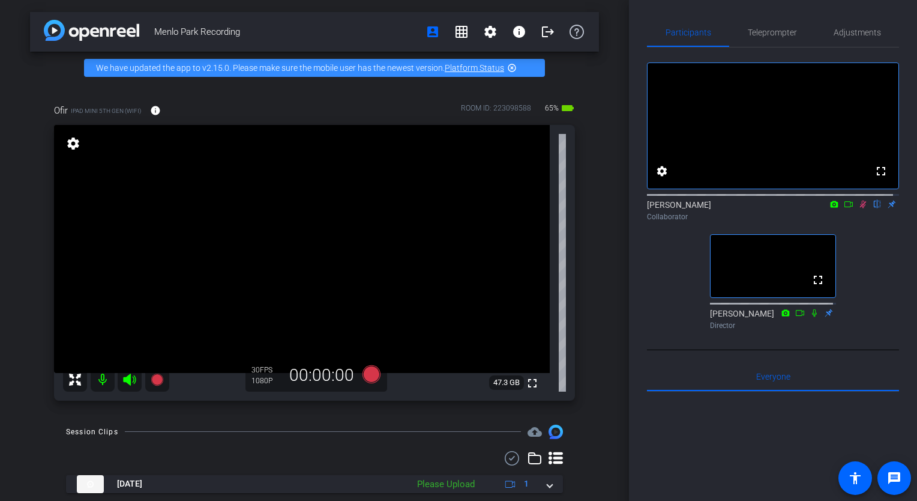
click at [858, 208] on icon at bounding box center [863, 204] width 10 height 8
click at [345, 280] on video at bounding box center [302, 249] width 496 height 248
click at [858, 208] on icon at bounding box center [863, 204] width 10 height 8
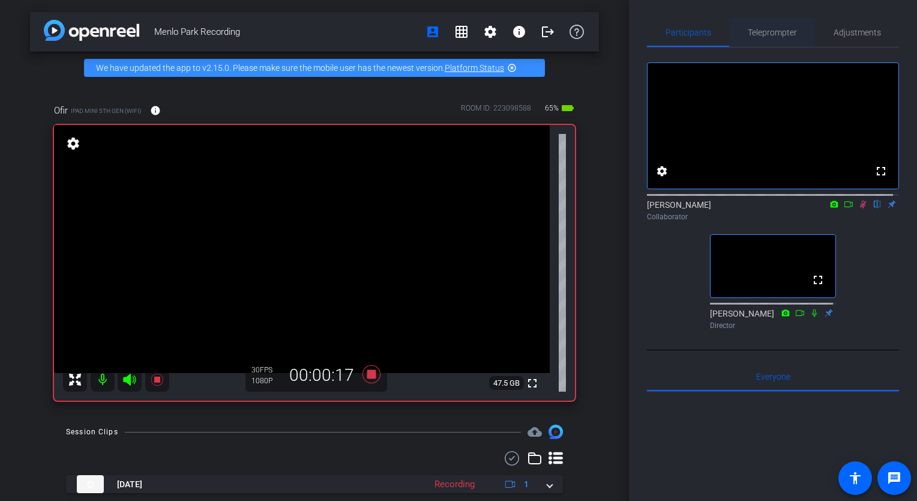
click at [768, 29] on span "Teleprompter" at bounding box center [772, 32] width 49 height 8
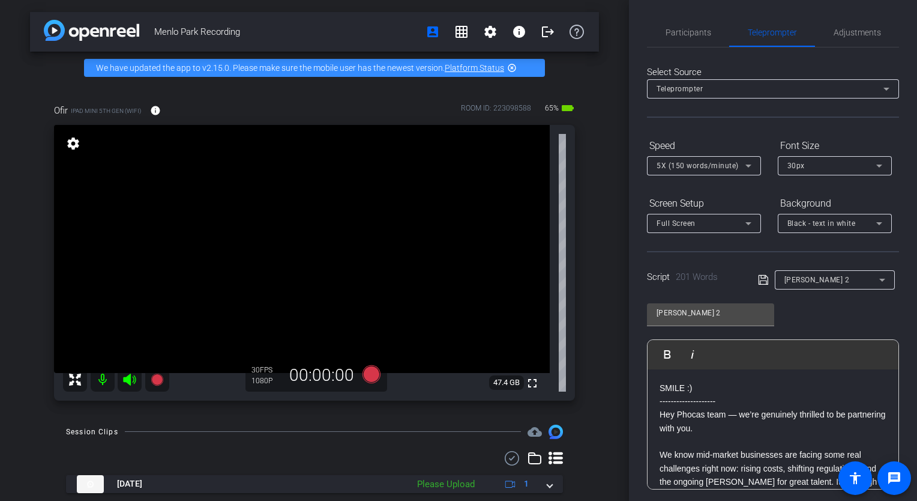
click at [690, 16] on div "Participants Teleprompter Adjustments settings [PERSON_NAME] flip Collaborator …" at bounding box center [773, 250] width 288 height 501
click at [685, 31] on span "Participants" at bounding box center [689, 32] width 46 height 8
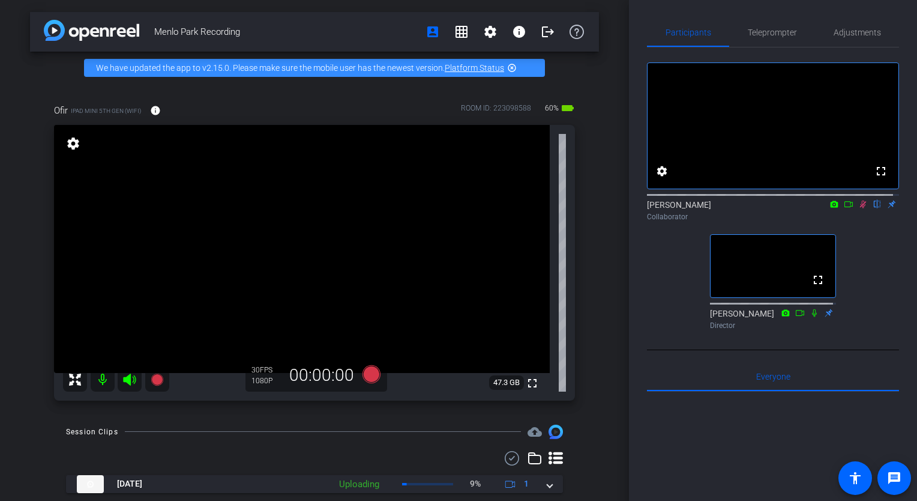
click at [860, 208] on icon at bounding box center [863, 204] width 7 height 8
click at [861, 208] on icon at bounding box center [863, 204] width 5 height 8
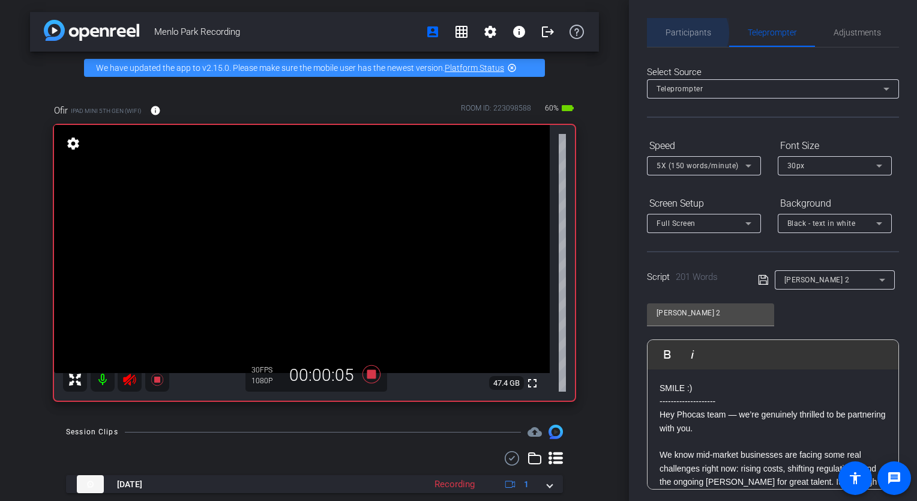
click at [687, 33] on span "Participants" at bounding box center [689, 32] width 46 height 8
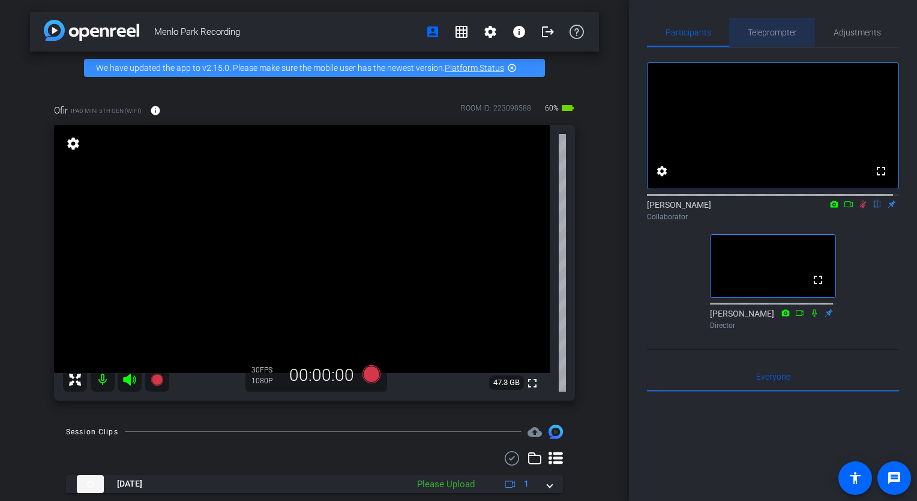
click at [768, 25] on span "Teleprompter" at bounding box center [772, 32] width 49 height 29
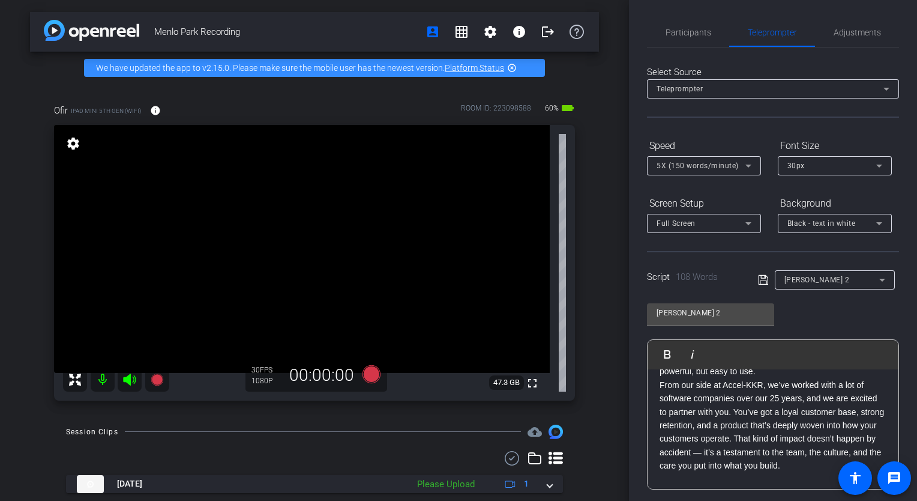
scroll to position [85, 0]
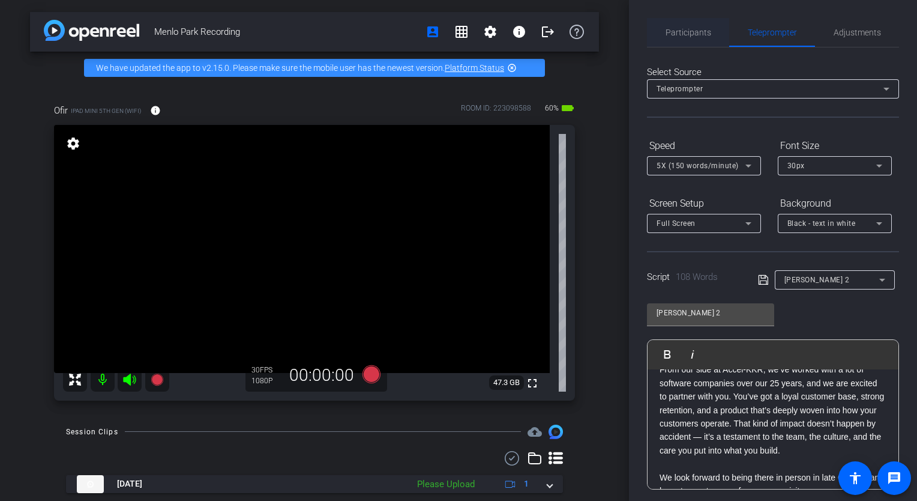
click at [684, 34] on span "Participants" at bounding box center [689, 32] width 46 height 8
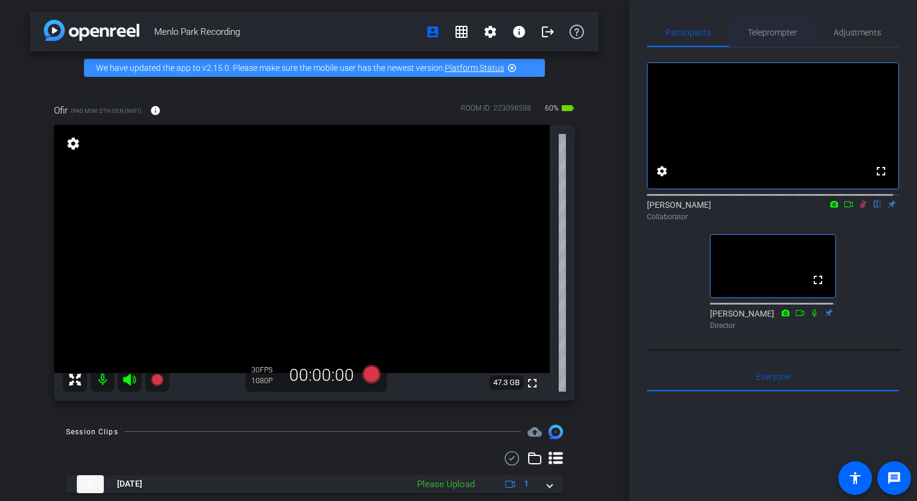
click at [783, 31] on span "Teleprompter" at bounding box center [772, 32] width 49 height 8
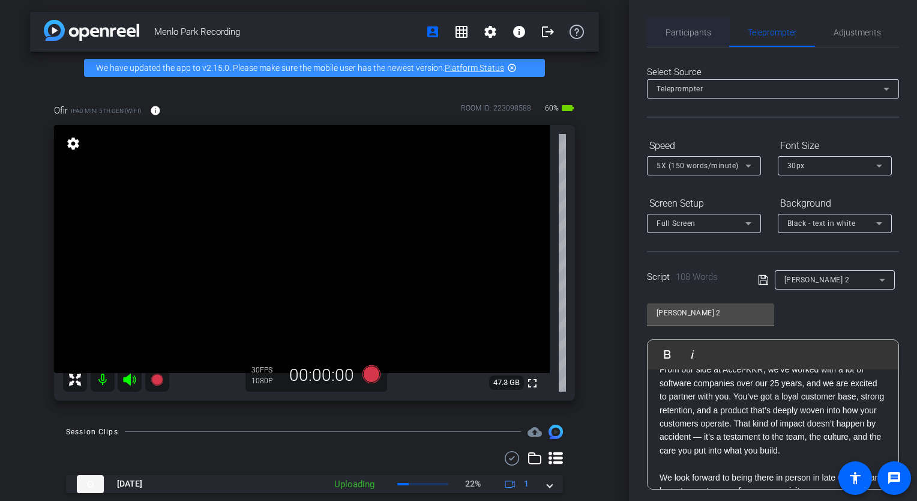
click at [692, 32] on span "Participants" at bounding box center [689, 32] width 46 height 8
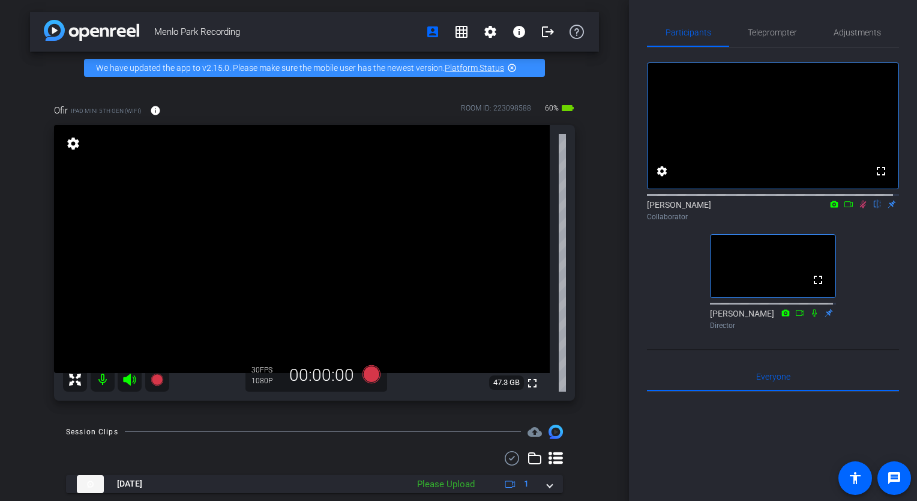
click at [858, 208] on icon at bounding box center [863, 204] width 10 height 8
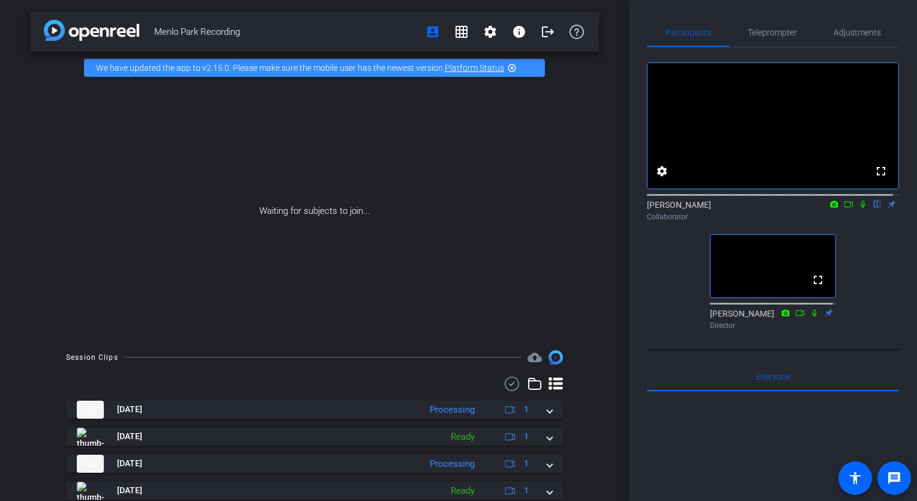
click at [858, 208] on icon at bounding box center [863, 204] width 10 height 8
